Goal: Download file/media

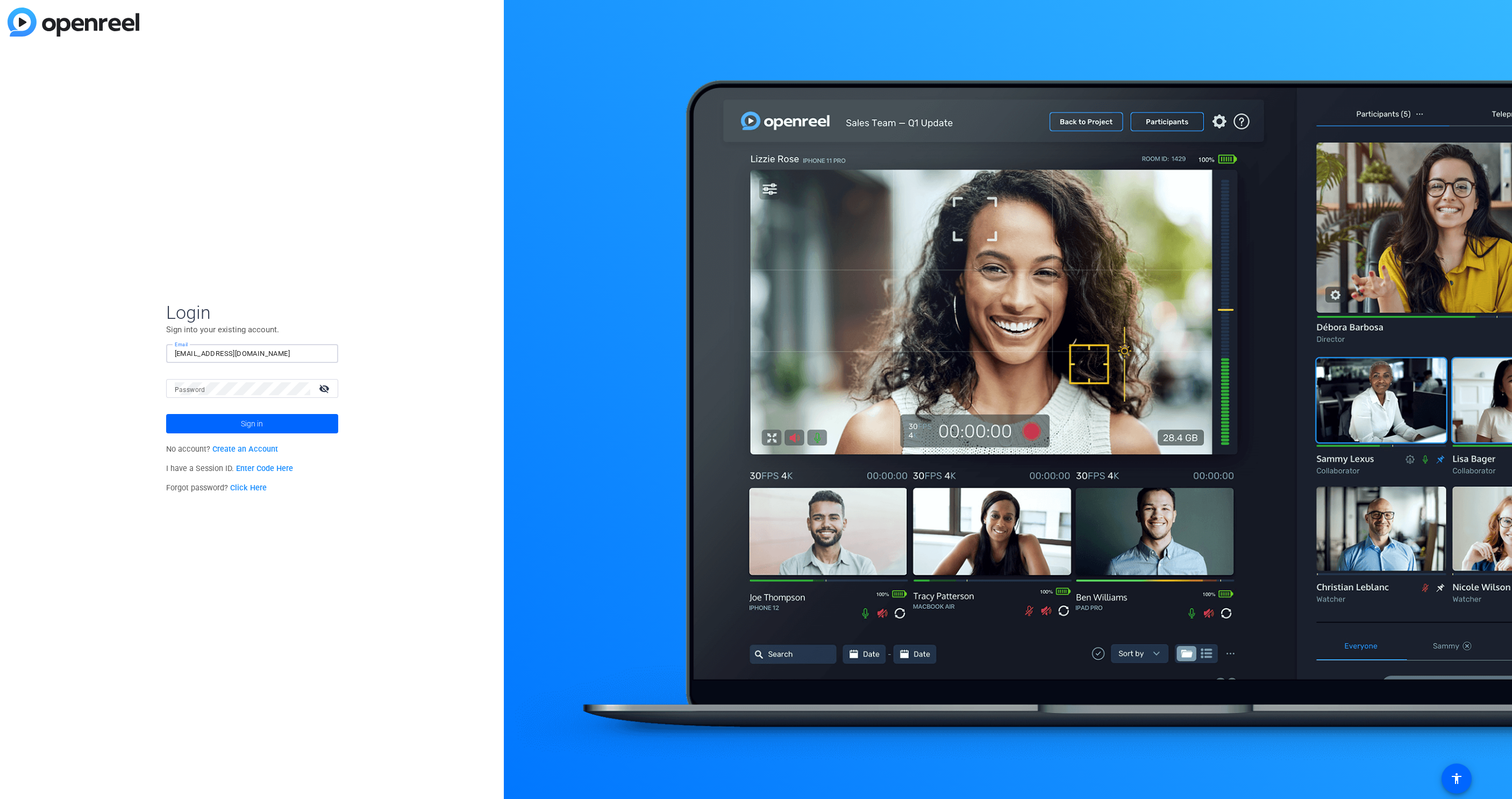
type input "[EMAIL_ADDRESS][DOMAIN_NAME]"
click at [220, 422] on span at bounding box center [252, 424] width 172 height 26
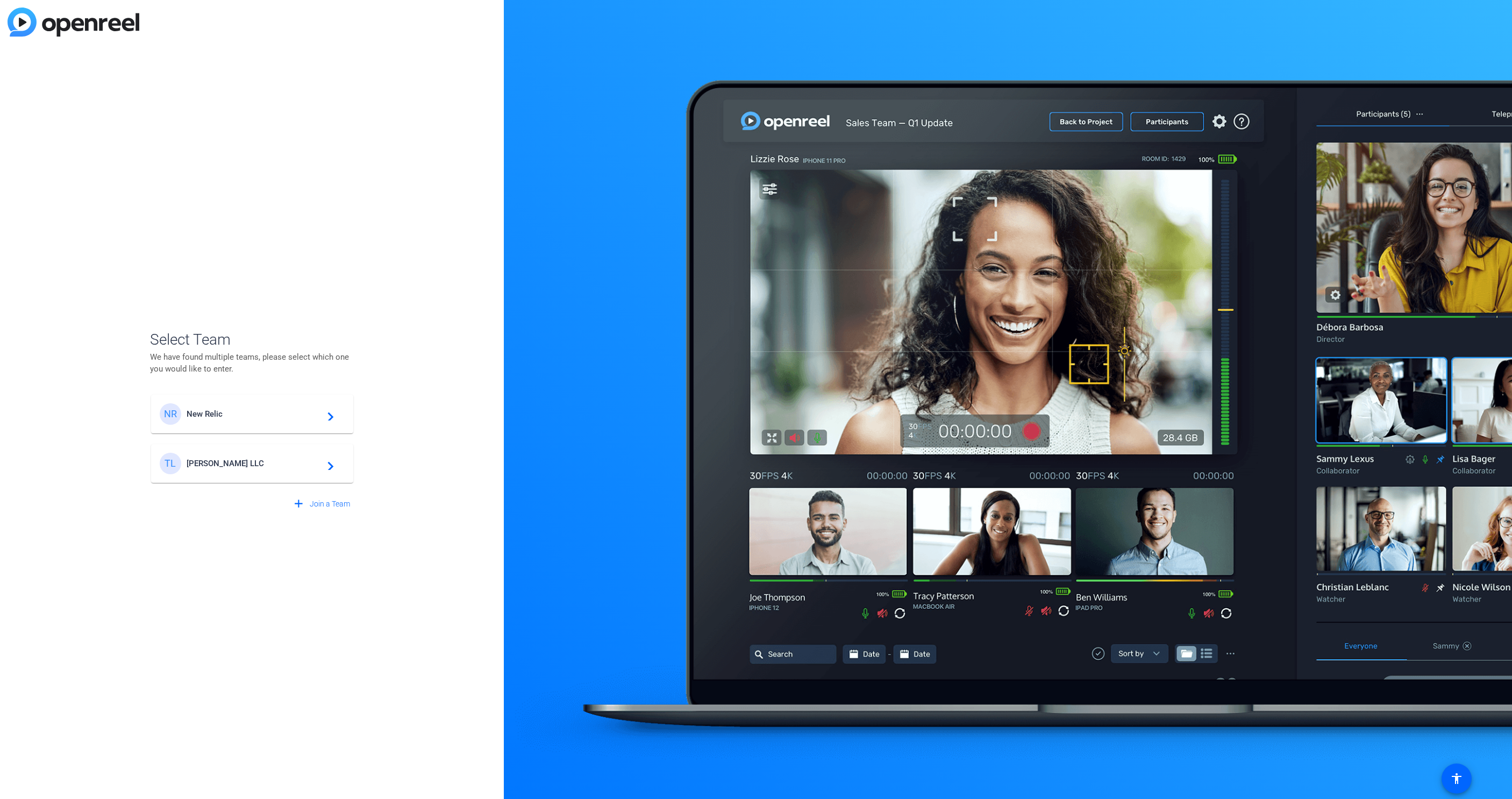
click at [261, 462] on span "[PERSON_NAME] LLC" at bounding box center [254, 463] width 134 height 9
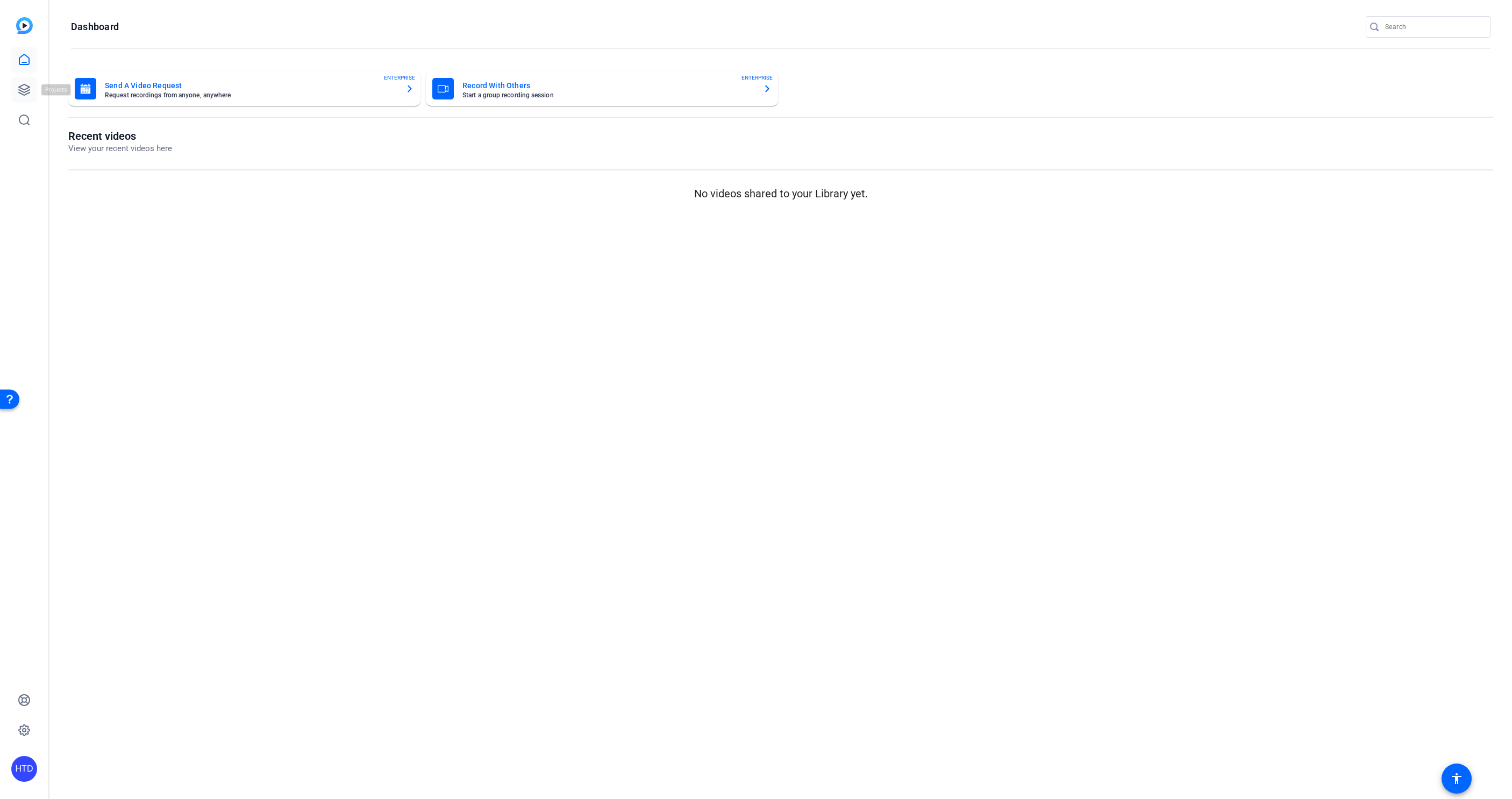
click at [21, 90] on icon at bounding box center [24, 90] width 11 height 11
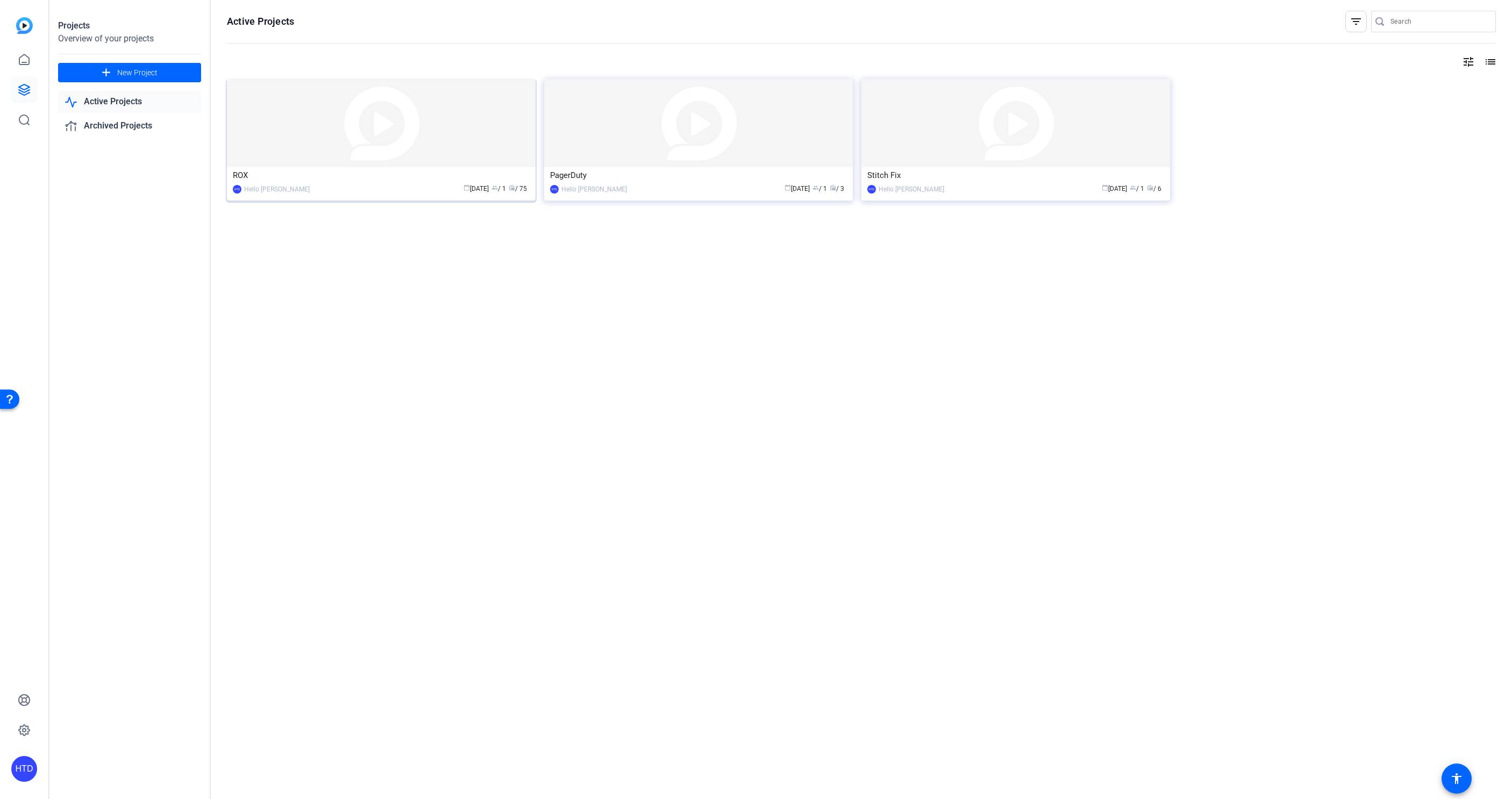
click at [354, 177] on div "ROX" at bounding box center [382, 175] width 297 height 16
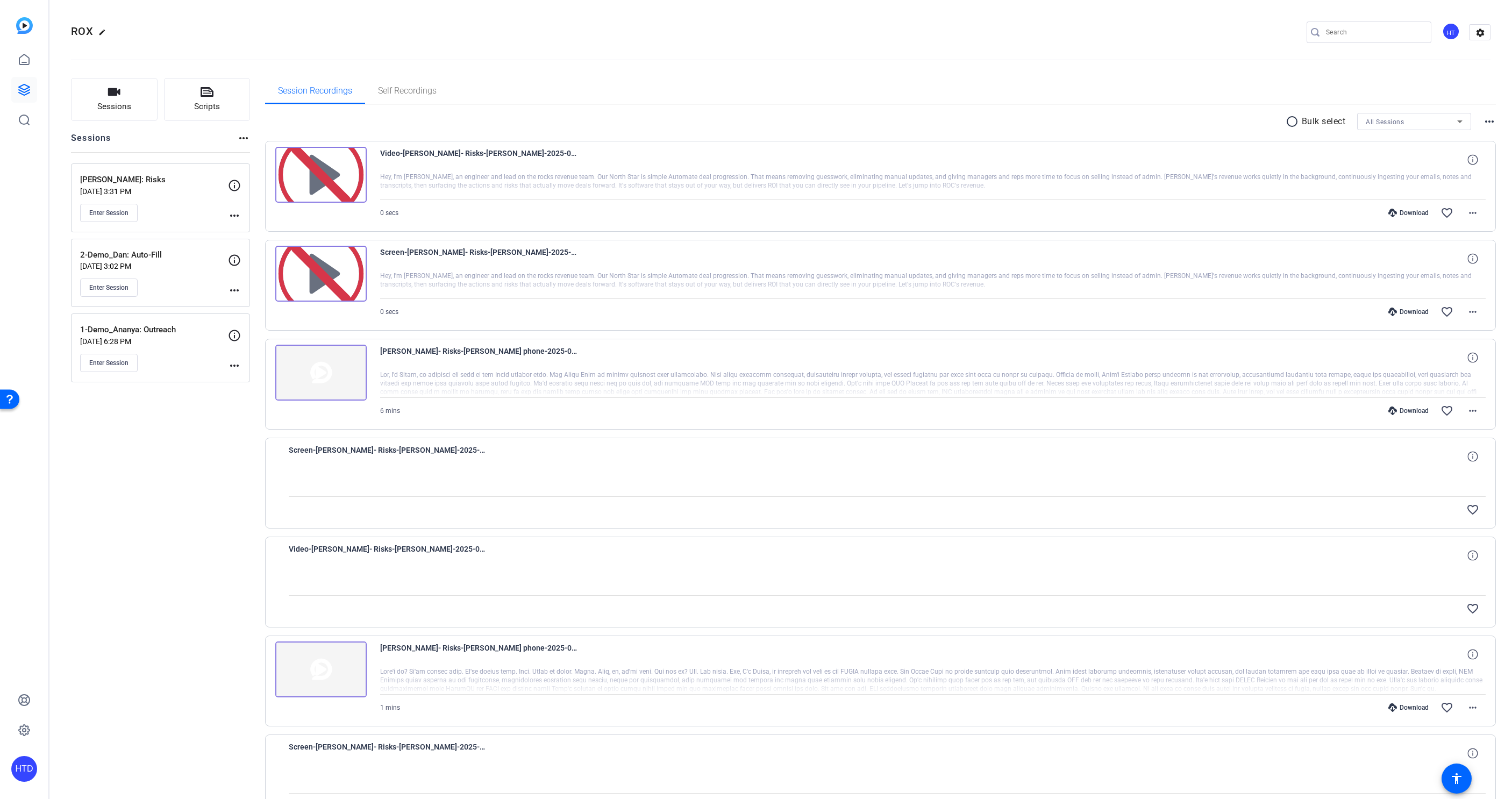
click at [189, 323] on p "1-Demo_Ananya: Outreach" at bounding box center [154, 329] width 148 height 12
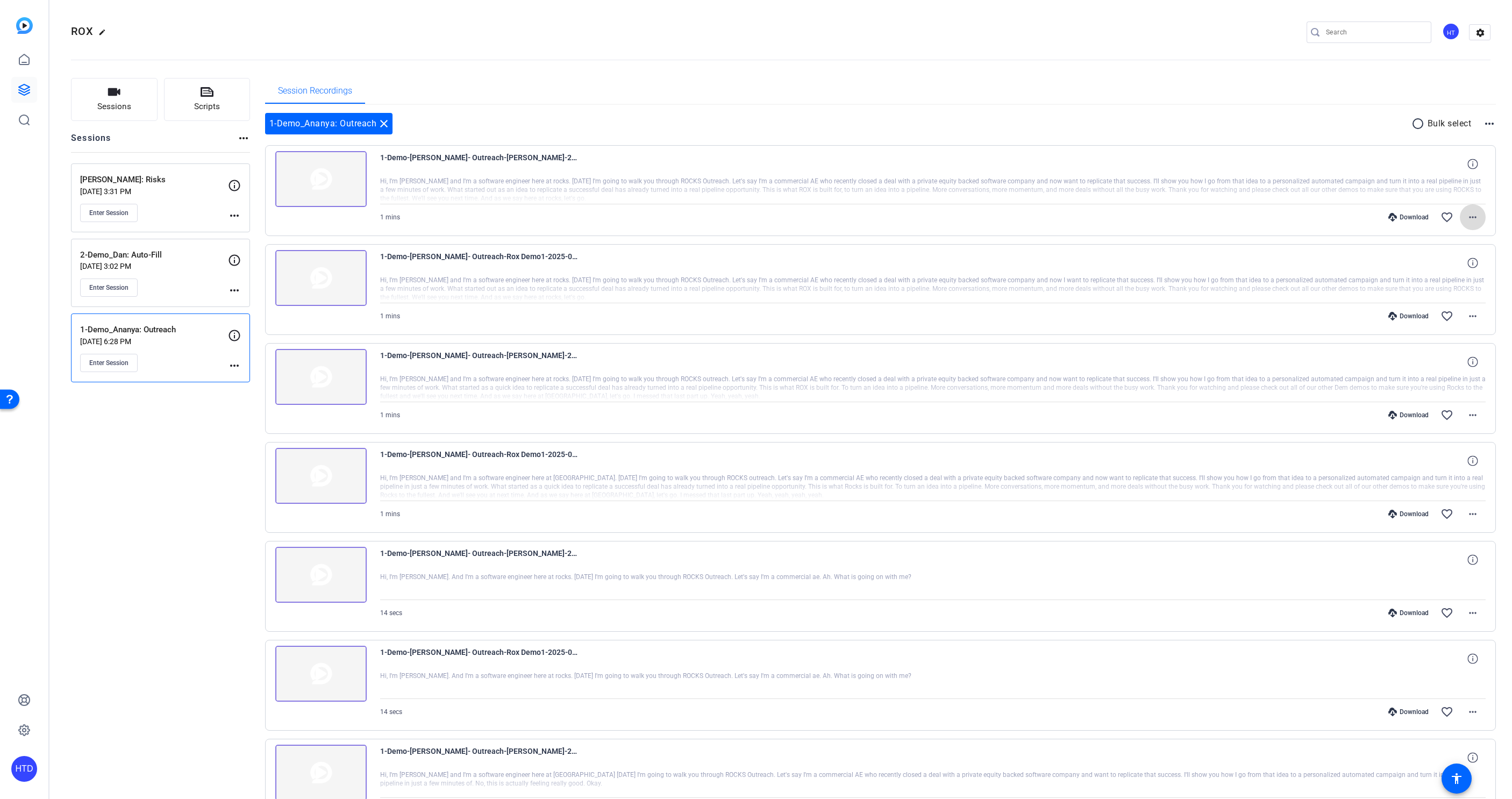
click at [1476, 215] on mat-icon "more_horiz" at bounding box center [1473, 217] width 13 height 13
click at [1322, 111] on div at bounding box center [756, 399] width 1512 height 799
click at [884, 176] on div "1-Demo-[PERSON_NAME]- Outreach-[PERSON_NAME]-2025-09-10-22-30-35-030-1" at bounding box center [933, 164] width 1106 height 26
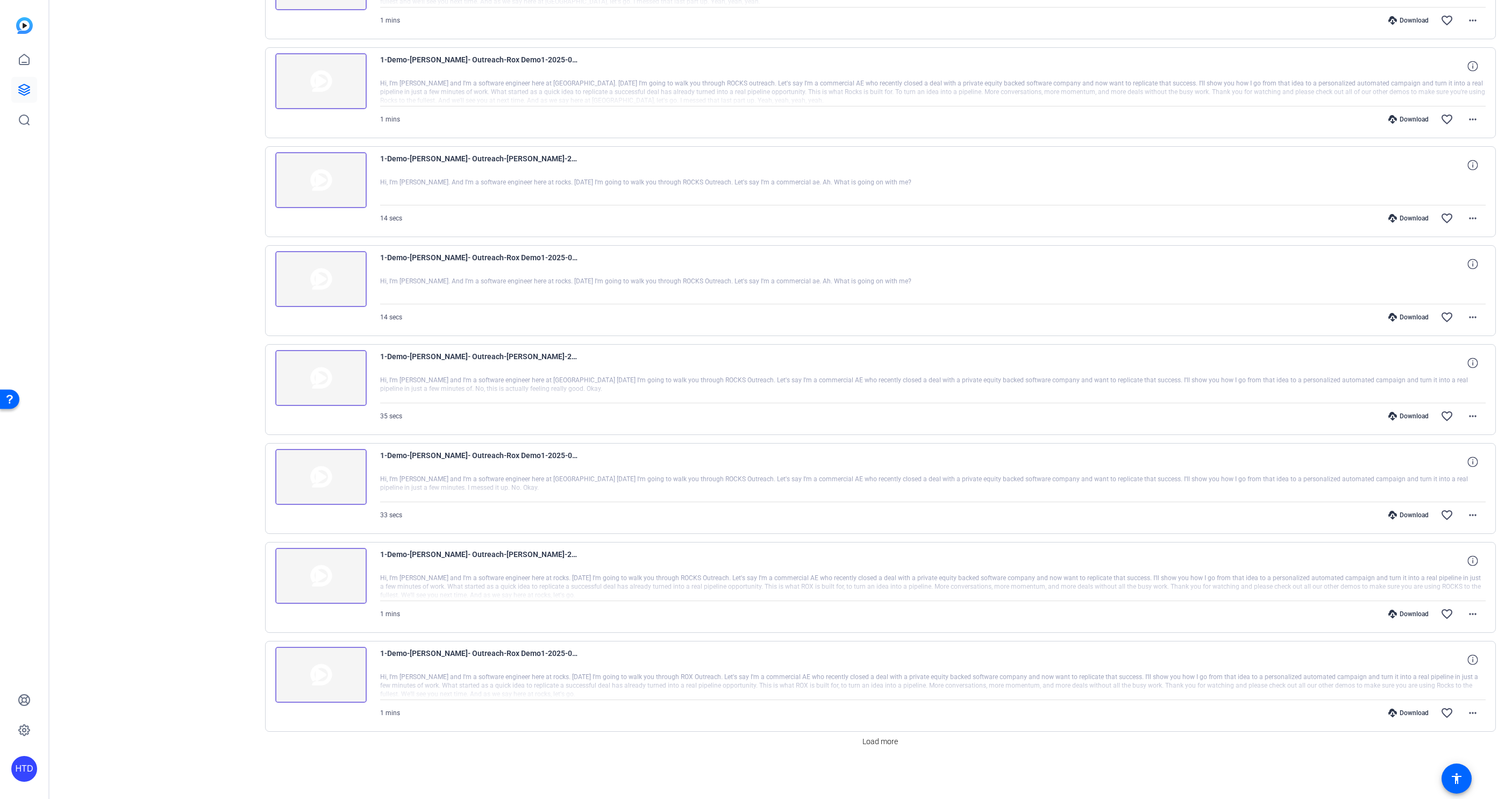
scroll to position [395, 0]
click at [894, 740] on span "Load more" at bounding box center [880, 741] width 35 height 11
click at [892, 744] on span "Load more" at bounding box center [880, 741] width 35 height 11
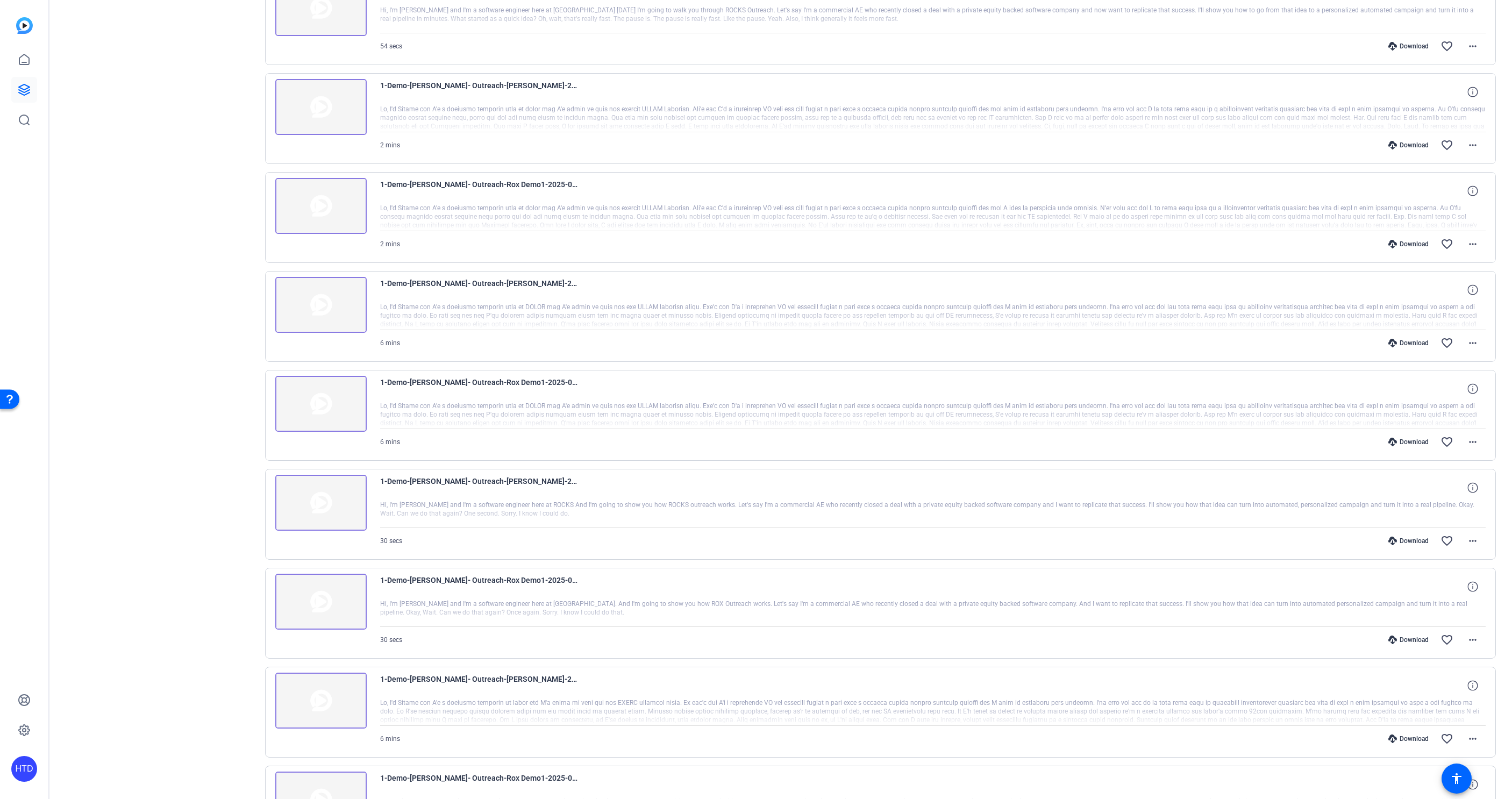
scroll to position [1994, 0]
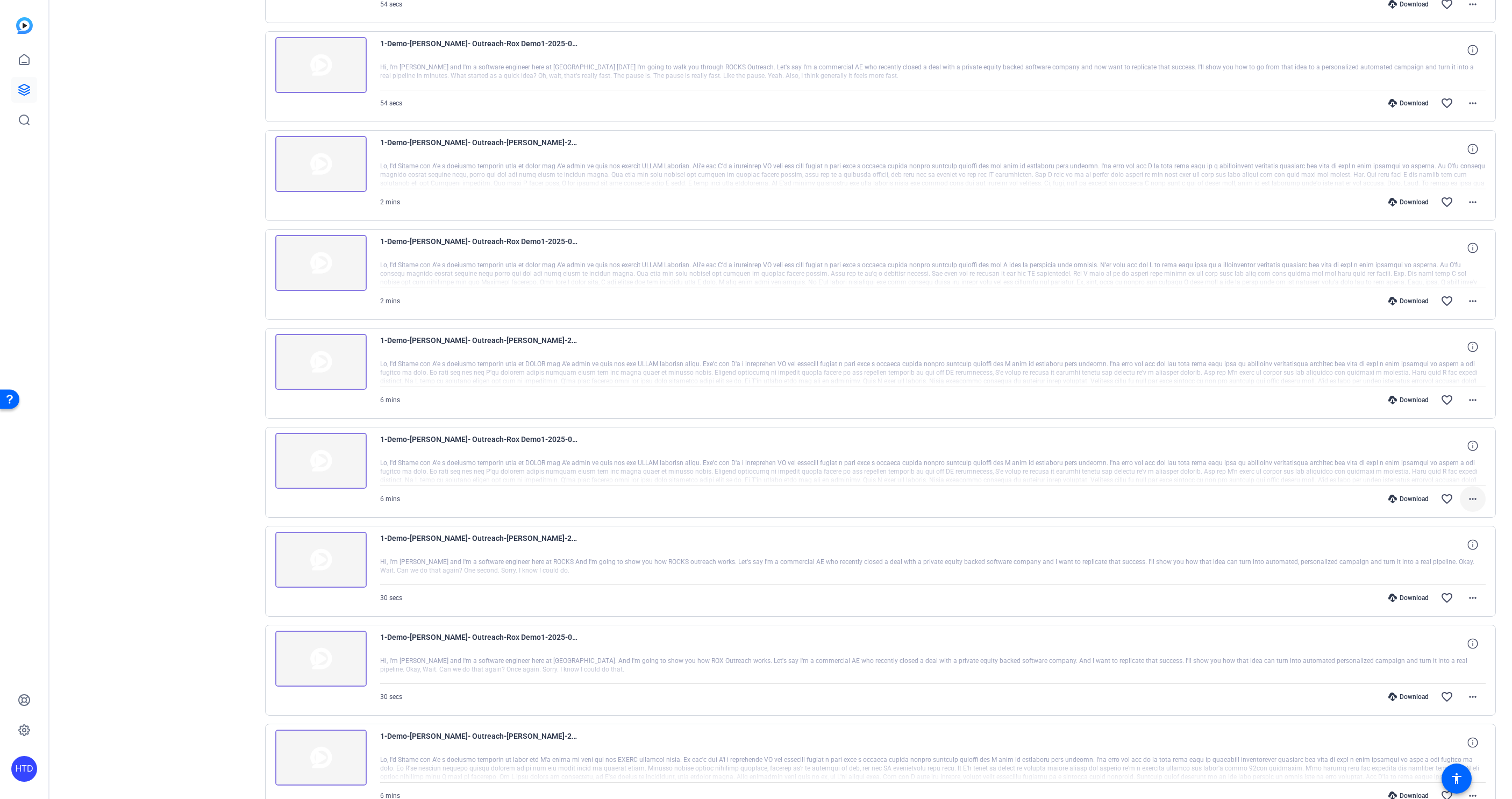
click at [1473, 497] on mat-icon "more_horiz" at bounding box center [1473, 499] width 13 height 13
click at [1447, 548] on span "Download MP4" at bounding box center [1445, 548] width 65 height 13
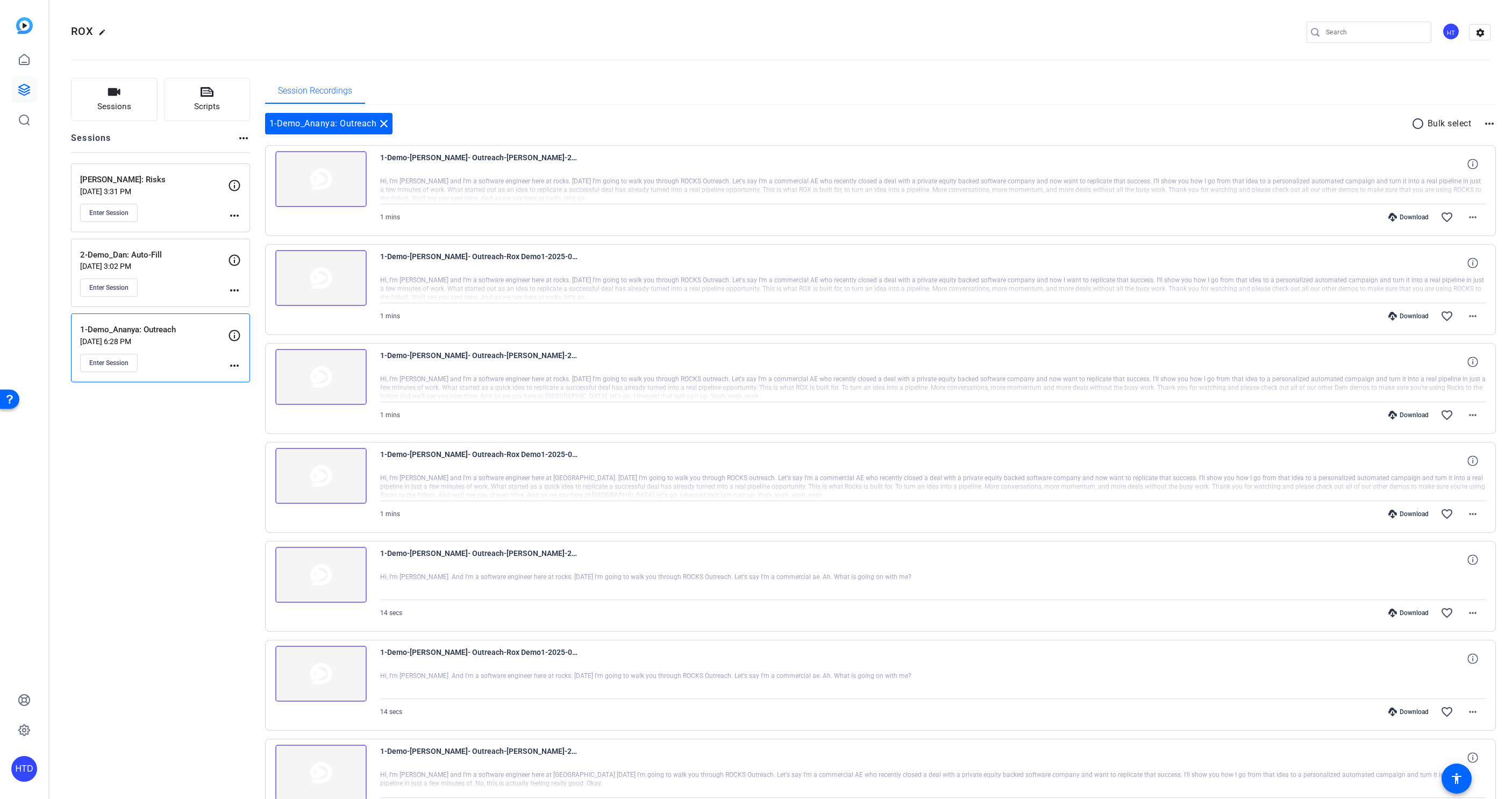
click at [1419, 124] on mat-icon "radio_button_unchecked" at bounding box center [1419, 124] width 16 height 13
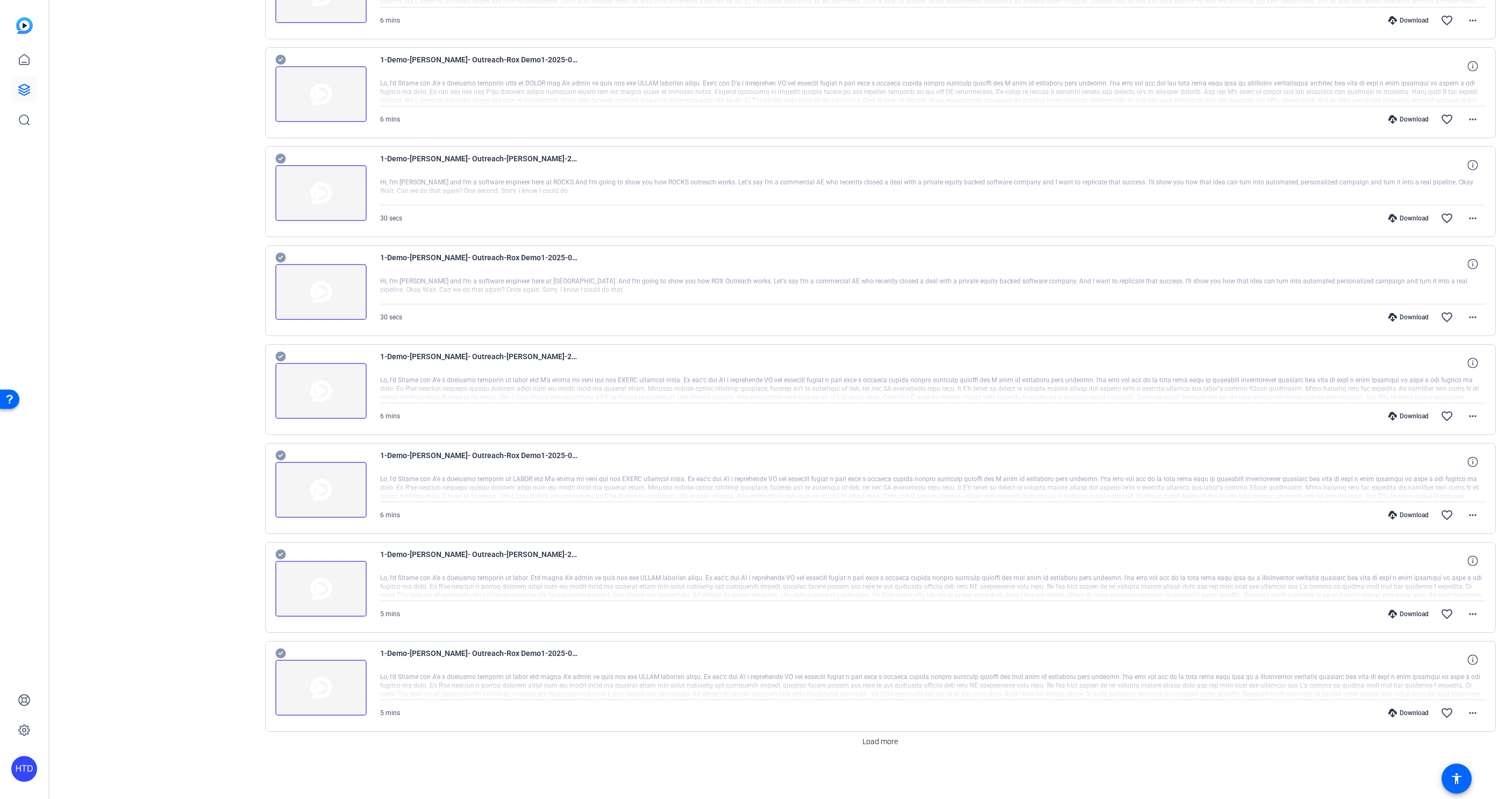
scroll to position [2374, 0]
click at [282, 356] on icon at bounding box center [281, 356] width 11 height 13
click at [279, 455] on icon at bounding box center [280, 456] width 10 height 10
click at [280, 555] on icon at bounding box center [281, 554] width 11 height 13
click at [281, 655] on icon at bounding box center [280, 653] width 10 height 10
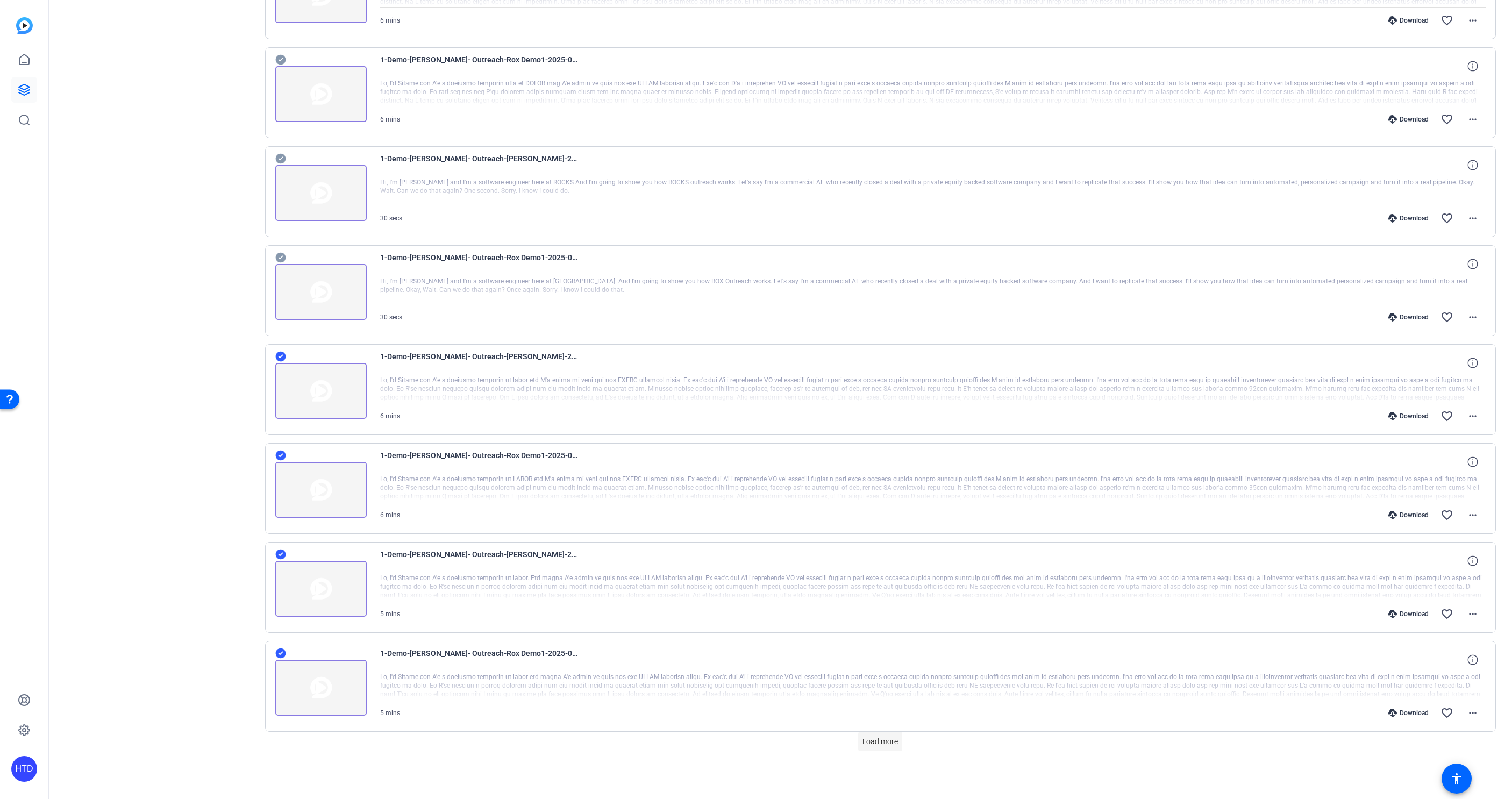
click at [868, 744] on span "Load more" at bounding box center [880, 741] width 35 height 11
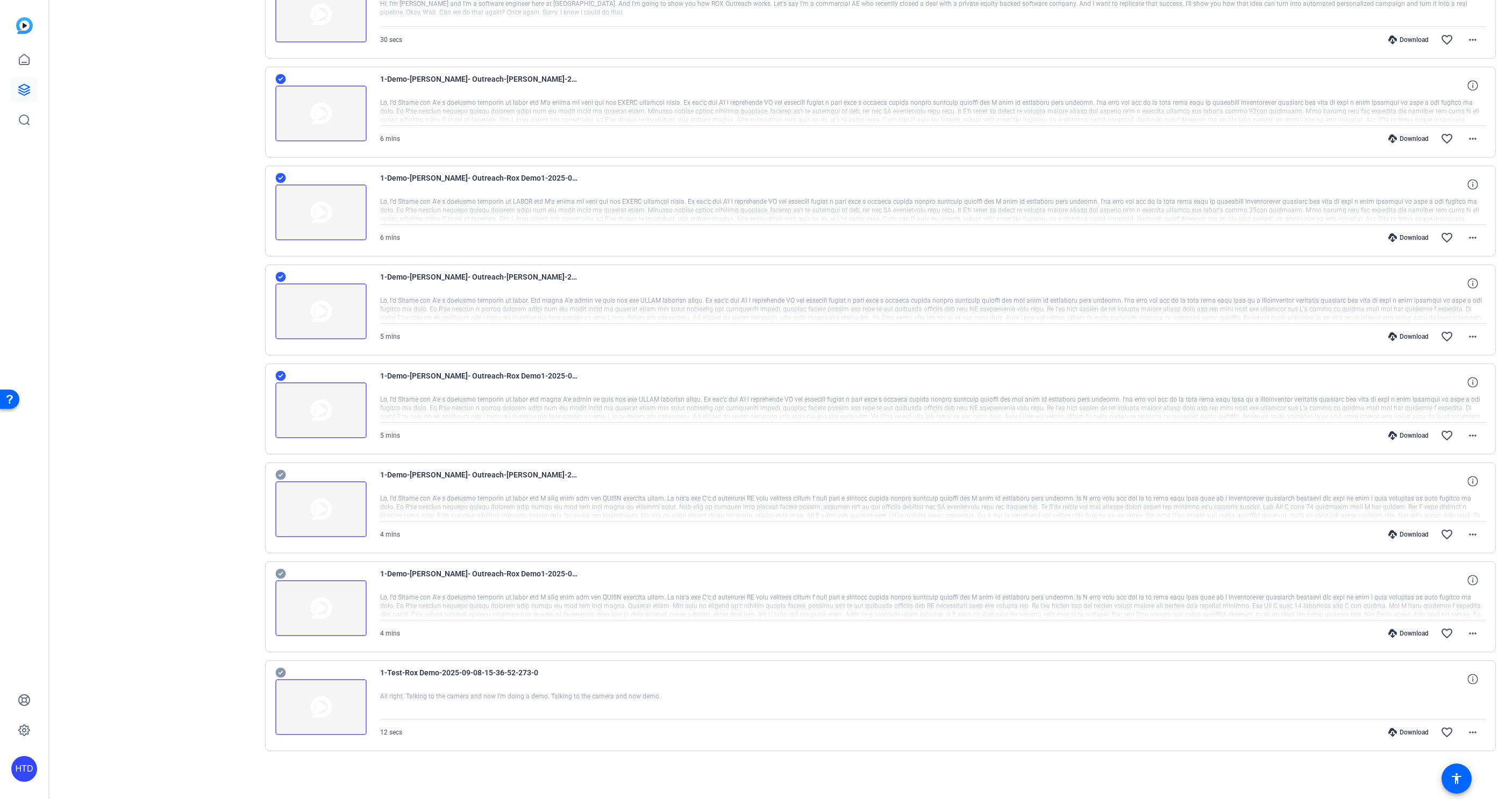
scroll to position [2651, 0]
click at [279, 476] on icon at bounding box center [281, 475] width 11 height 13
click at [281, 573] on icon at bounding box center [280, 574] width 10 height 10
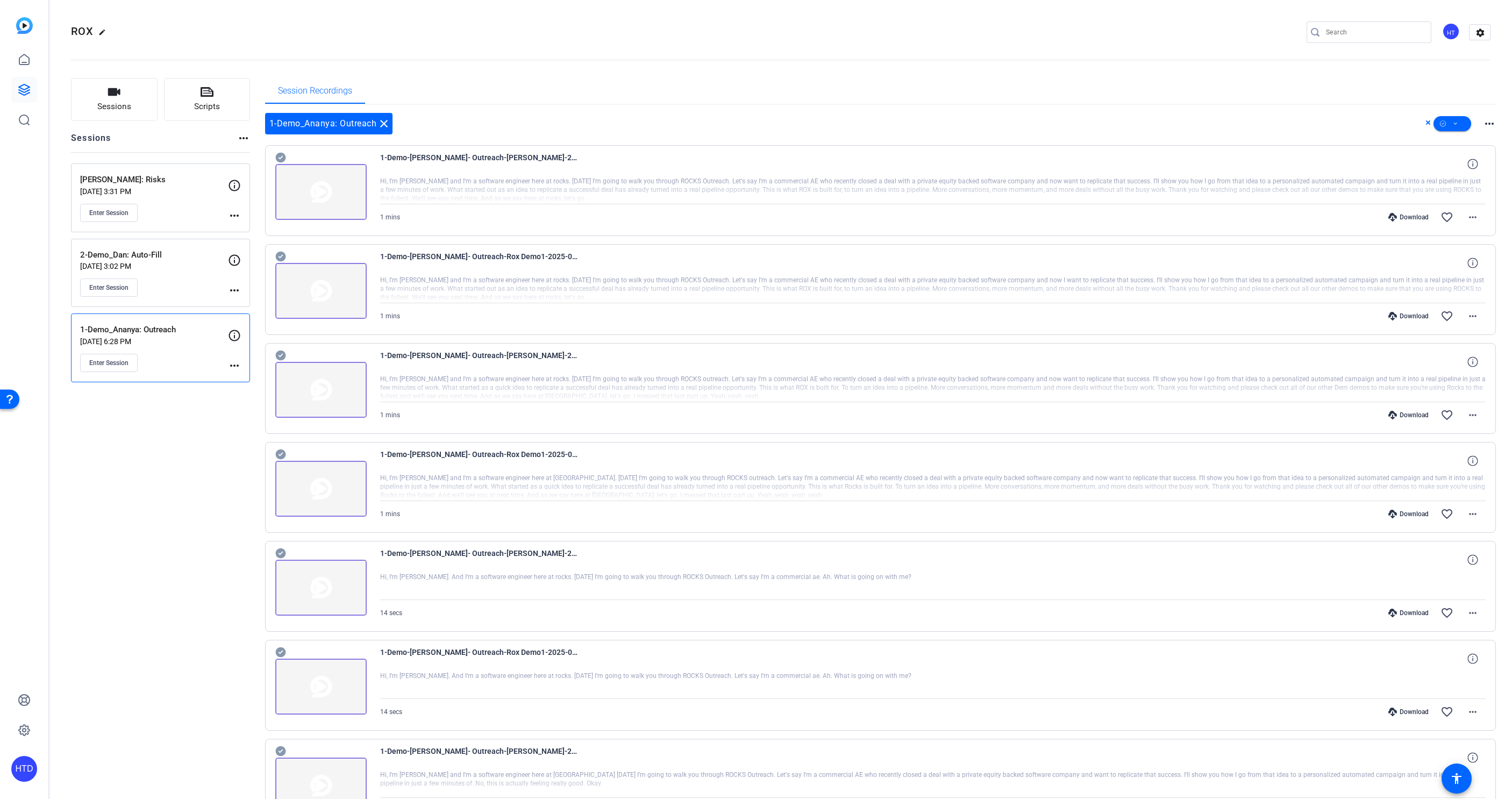
scroll to position [0, 0]
click at [1490, 122] on mat-icon "more_horiz" at bounding box center [1490, 124] width 13 height 13
click at [1353, 119] on div at bounding box center [756, 399] width 1512 height 799
click at [1459, 120] on span at bounding box center [1452, 124] width 38 height 26
click at [1457, 179] on span "Download MP4" at bounding box center [1470, 181] width 57 height 13
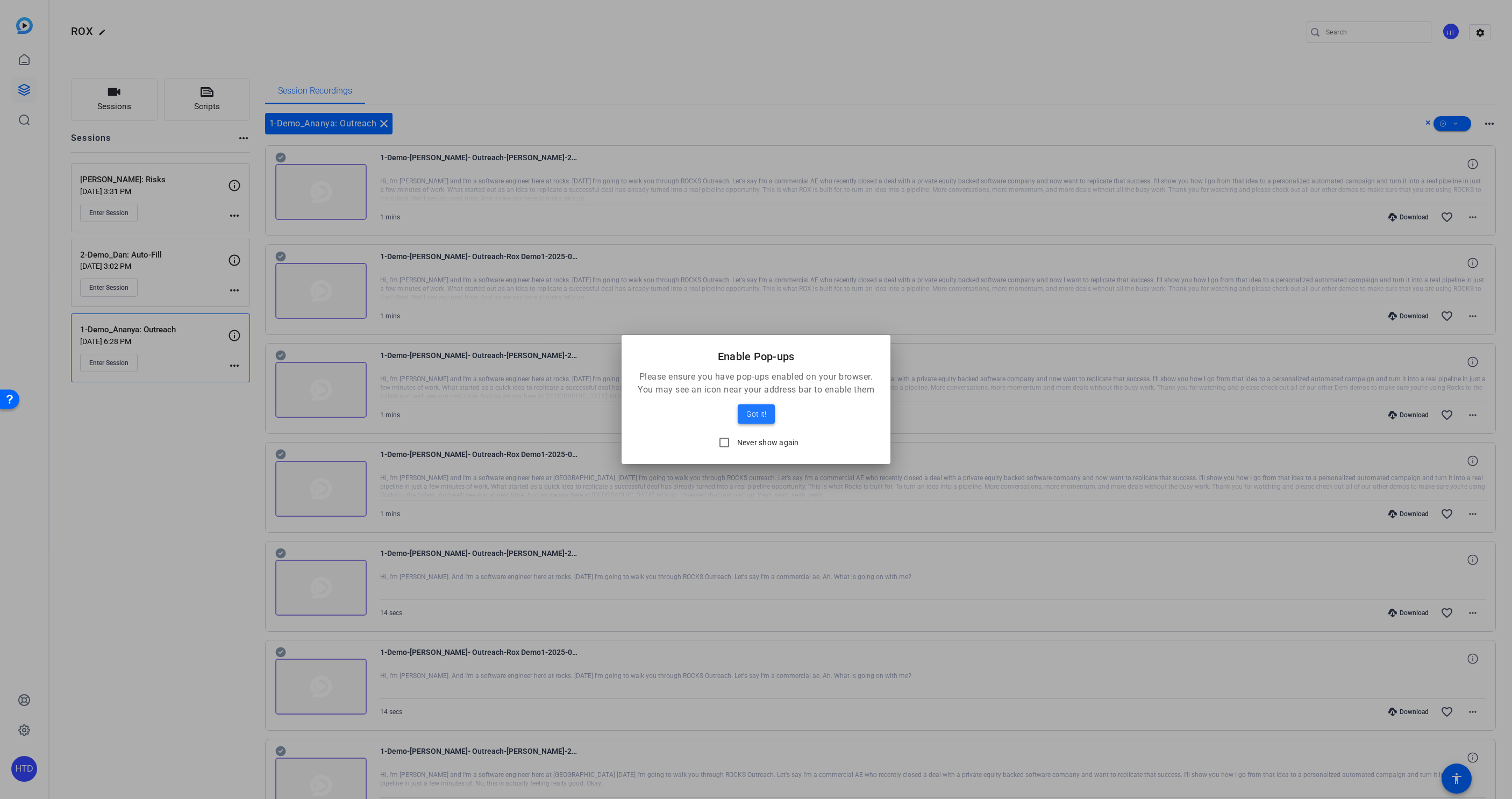
click at [764, 415] on span "Got it!" at bounding box center [757, 414] width 20 height 13
